Goal: Transaction & Acquisition: Purchase product/service

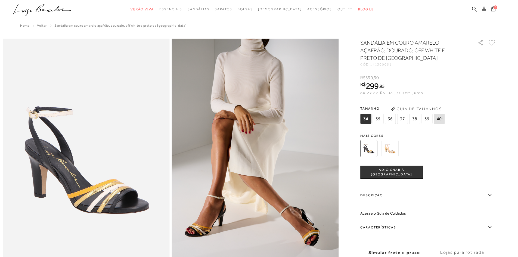
click at [402, 175] on button "ADICIONAR À [GEOGRAPHIC_DATA]" at bounding box center [391, 172] width 63 height 13
click at [495, 8] on span "1" at bounding box center [495, 6] width 5 height 5
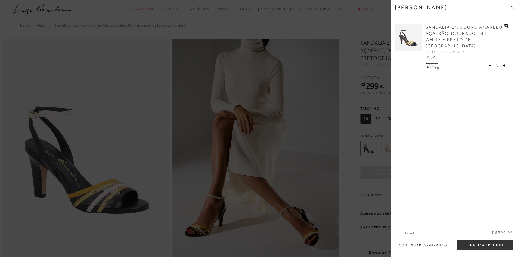
click at [512, 7] on icon at bounding box center [511, 6] width 3 height 3
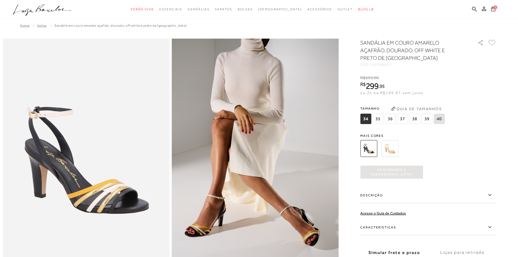
click at [496, 10] on button "1" at bounding box center [492, 9] width 9 height 9
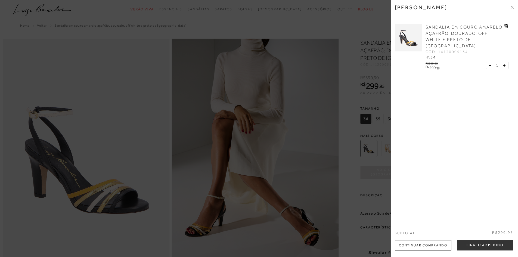
click at [491, 64] on button at bounding box center [491, 65] width 5 height 5
click at [490, 65] on button at bounding box center [491, 65] width 5 height 5
click at [489, 66] on button at bounding box center [491, 65] width 5 height 5
click at [459, 141] on div "[PERSON_NAME] [PERSON_NAME] EM COURO AMARELO AÇAFRÃO, DOURADO, OFF WHITE E PRET…" at bounding box center [454, 128] width 127 height 257
